Goal: Task Accomplishment & Management: Manage account settings

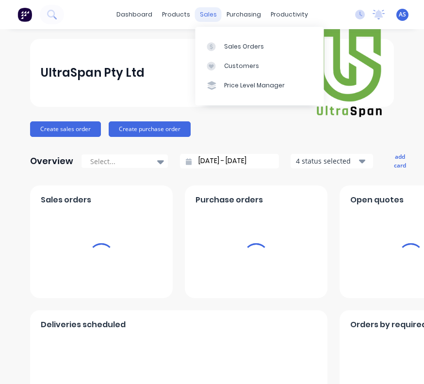
click at [204, 13] on div "sales" at bounding box center [208, 14] width 27 height 15
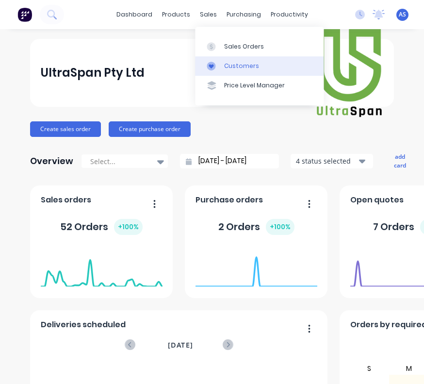
click at [225, 64] on div "Customers" at bounding box center [241, 66] width 35 height 9
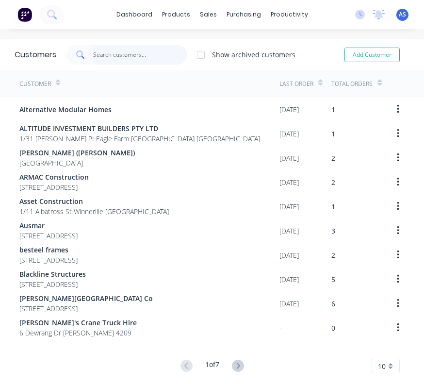
click at [115, 55] on input "text" at bounding box center [140, 54] width 95 height 19
click at [368, 53] on button "Add Customer" at bounding box center [371, 55] width 55 height 15
select select "AU"
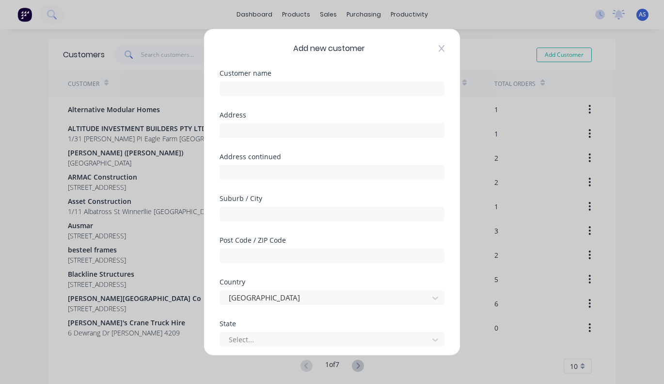
click at [423, 52] on icon at bounding box center [442, 48] width 6 height 8
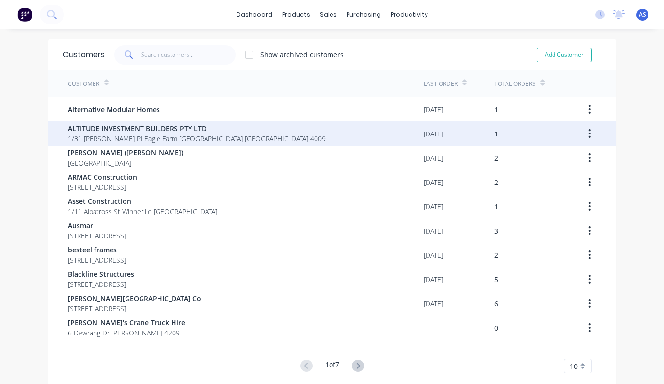
click at [171, 135] on span "1/31 [PERSON_NAME] PI Eagle Farm [GEOGRAPHIC_DATA] [GEOGRAPHIC_DATA] 4009" at bounding box center [197, 138] width 258 height 10
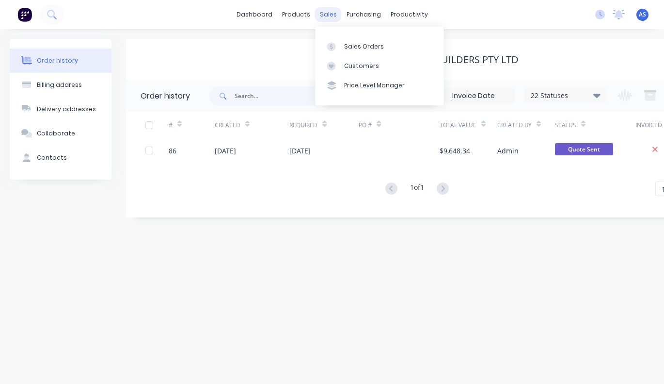
click at [327, 16] on div "sales" at bounding box center [328, 14] width 27 height 15
click at [357, 48] on div "Sales Orders" at bounding box center [364, 46] width 40 height 9
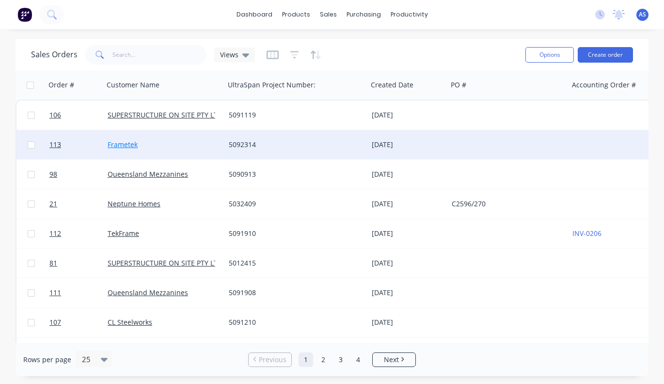
click at [128, 147] on link "Frametek" at bounding box center [123, 144] width 30 height 9
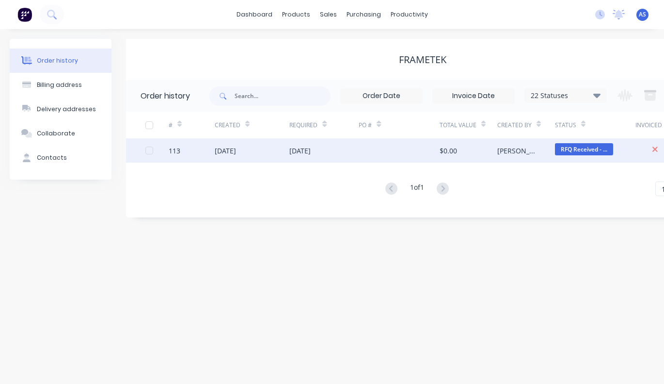
click at [175, 151] on div "113" at bounding box center [175, 150] width 12 height 10
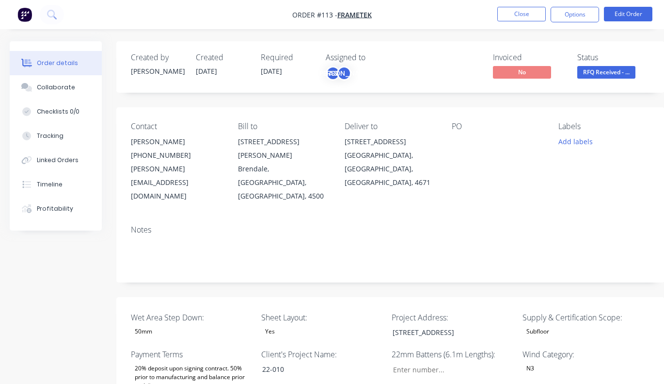
type input "328"
